Goal: Find contact information: Find contact information

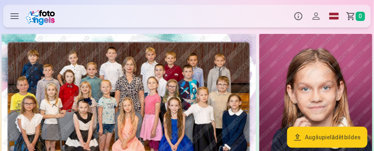
click at [14, 15] on label at bounding box center [14, 16] width 23 height 23
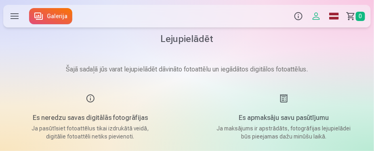
click at [14, 18] on label at bounding box center [14, 16] width 23 height 23
click at [52, 17] on div "Produkti Info Profils Foto izdrukas 5 Fotogrāmata 1 Komplekti 4 Magnēti 7 Krūze…" at bounding box center [187, 16] width 374 height 26
click at [52, 13] on link "Galerija" at bounding box center [50, 16] width 43 height 16
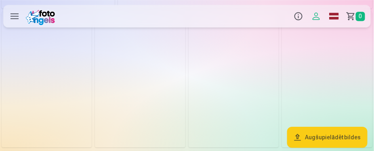
scroll to position [1247, 0]
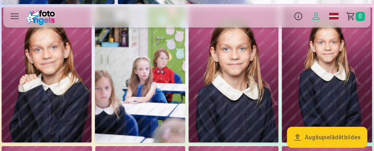
click at [311, 137] on button "Augšupielādēt bildes" at bounding box center [327, 137] width 80 height 21
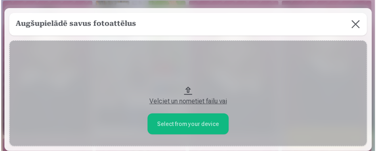
scroll to position [890, 0]
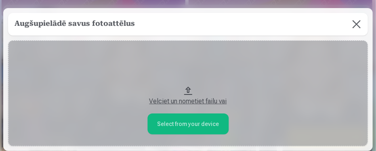
click at [195, 101] on div "Velciet un nometiet failu vai" at bounding box center [188, 101] width 344 height 10
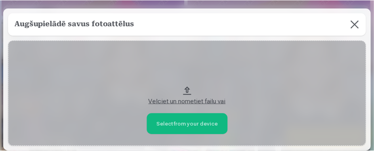
scroll to position [56, 0]
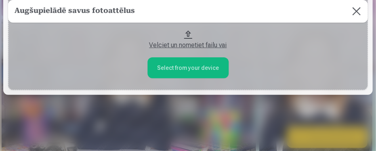
click at [352, 13] on button at bounding box center [356, 11] width 23 height 23
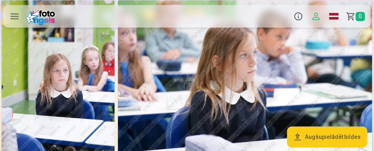
scroll to position [1069, 0]
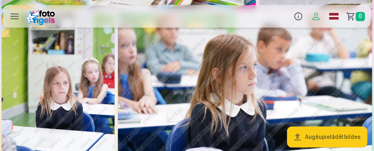
click at [317, 17] on button "Profils" at bounding box center [316, 16] width 18 height 23
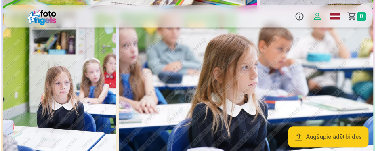
scroll to position [752, 0]
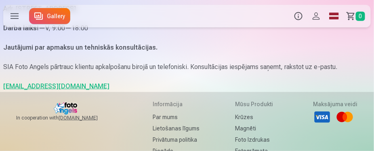
scroll to position [95, 0]
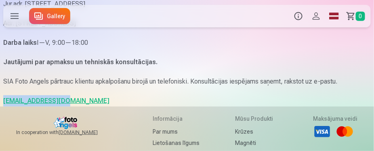
drag, startPoint x: 61, startPoint y: 101, endPoint x: 3, endPoint y: 99, distance: 58.6
click at [3, 99] on div "Sazinies ar mums SIA Foto Angels Reg.Nr. 40103901591 Jur.adr. Rīga, Dzelzavas i…" at bounding box center [187, 19] width 374 height 176
copy link "info@fotoangels.lv"
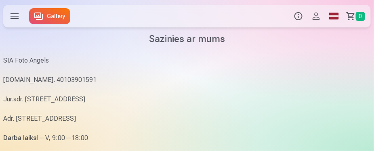
click at [58, 14] on link "Gallery" at bounding box center [49, 16] width 41 height 16
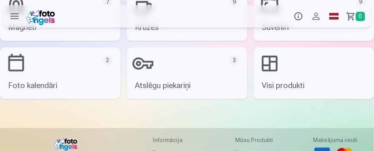
scroll to position [1797, 0]
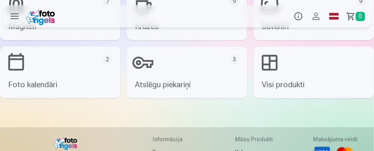
click at [278, 81] on link "Visi produkti" at bounding box center [314, 72] width 120 height 52
